Goal: Task Accomplishment & Management: Complete application form

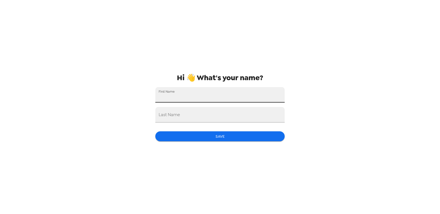
click at [221, 98] on input "First Name" at bounding box center [219, 94] width 129 height 15
type input "[PERSON_NAME]"
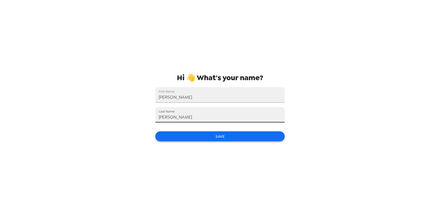
type input "[PERSON_NAME]"
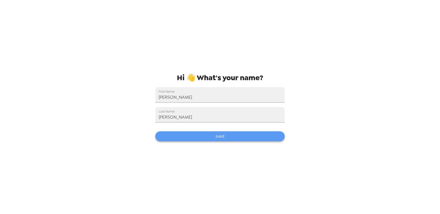
click at [229, 136] on button "Save" at bounding box center [219, 136] width 129 height 10
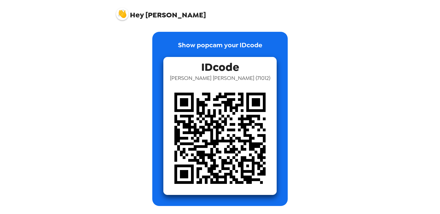
click at [122, 15] on img at bounding box center [122, 14] width 12 height 12
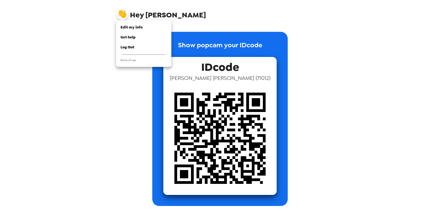
click at [340, 43] on div at bounding box center [220, 107] width 440 height 214
